Goal: Information Seeking & Learning: Find specific fact

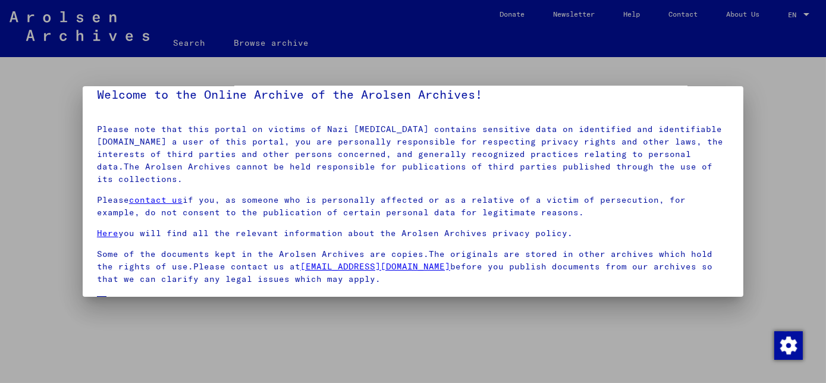
scroll to position [98, 0]
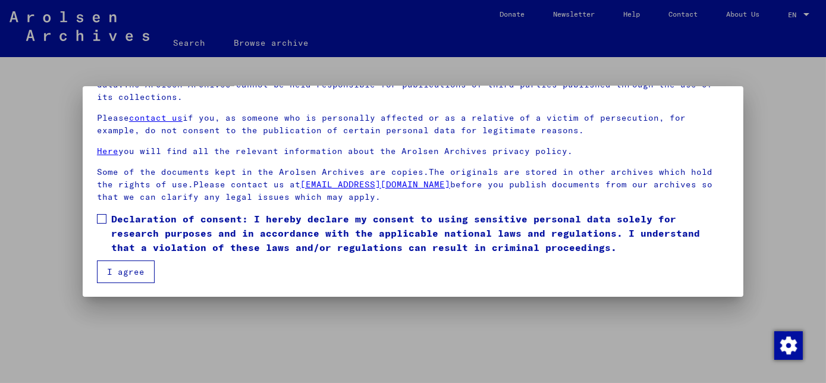
drag, startPoint x: 102, startPoint y: 219, endPoint x: 112, endPoint y: 242, distance: 24.8
click at [103, 219] on span at bounding box center [102, 219] width 10 height 10
click at [127, 265] on button "I agree" at bounding box center [126, 271] width 58 height 23
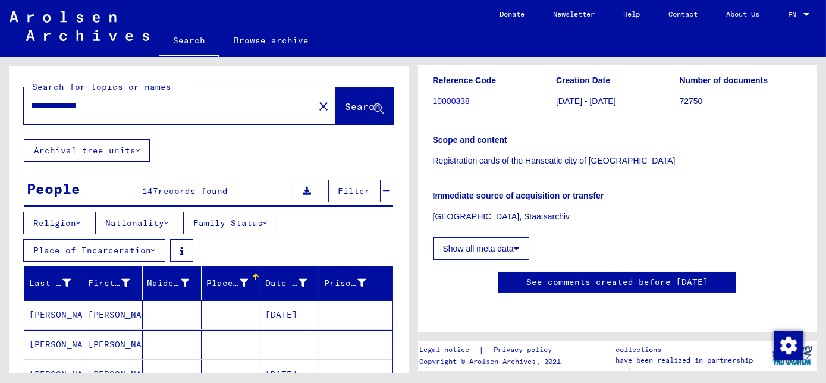
scroll to position [162, 0]
click at [511, 237] on button "Show all meta data" at bounding box center [481, 248] width 96 height 23
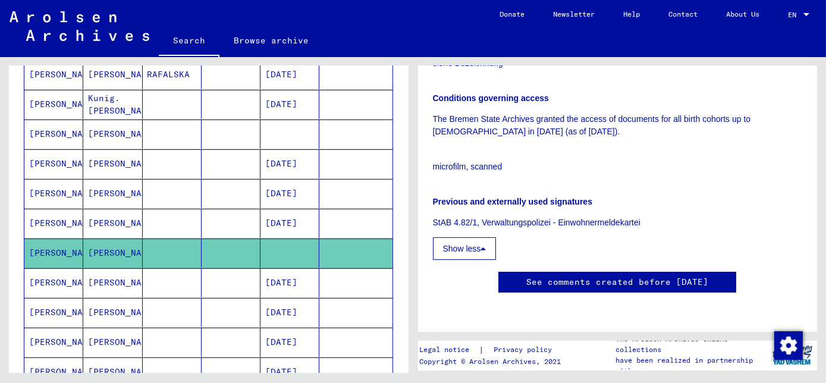
scroll to position [541, 0]
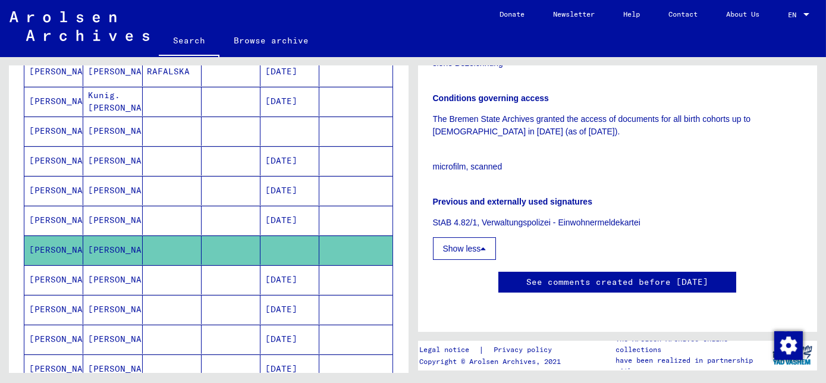
click at [214, 269] on mat-cell at bounding box center [231, 279] width 59 height 29
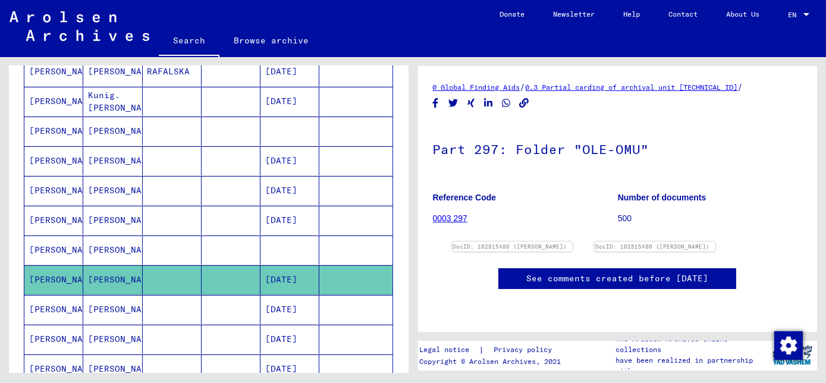
scroll to position [648, 0]
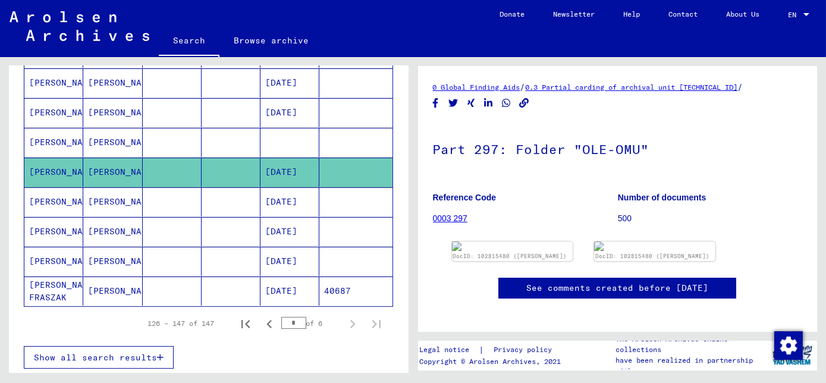
click at [203, 197] on mat-cell at bounding box center [231, 201] width 59 height 29
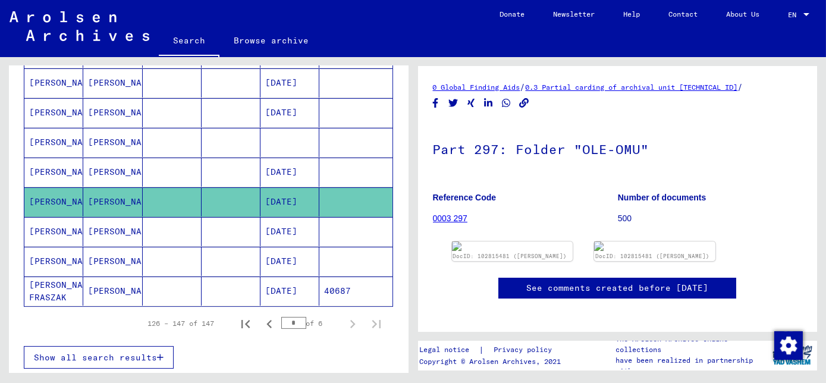
click at [104, 229] on mat-cell "MARIA" at bounding box center [112, 231] width 59 height 29
